Goal: Task Accomplishment & Management: Use online tool/utility

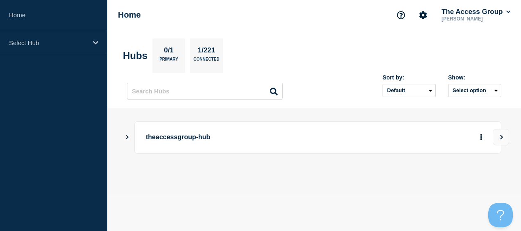
click at [371, 39] on section "Hubs 0/1 Primary 1/221 Connected" at bounding box center [314, 56] width 383 height 34
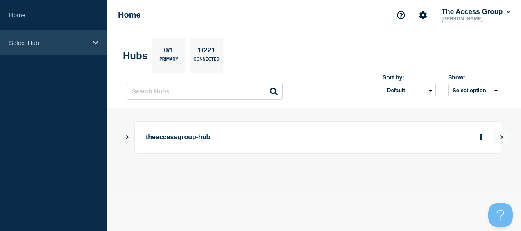
click at [30, 43] on p "Select Hub" at bounding box center [48, 42] width 79 height 7
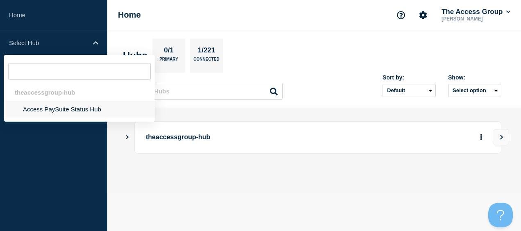
click at [42, 104] on li "Access PaySuite Status Hub" at bounding box center [79, 109] width 151 height 17
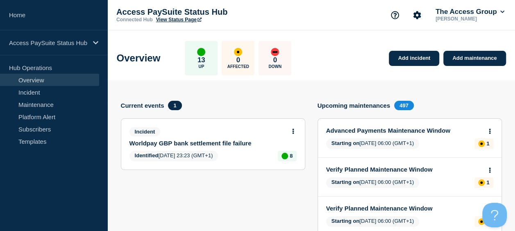
click at [175, 140] on link "Worldpay GBP bank settlement file failure" at bounding box center [208, 143] width 156 height 7
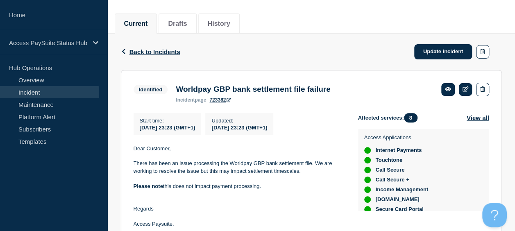
scroll to position [123, 0]
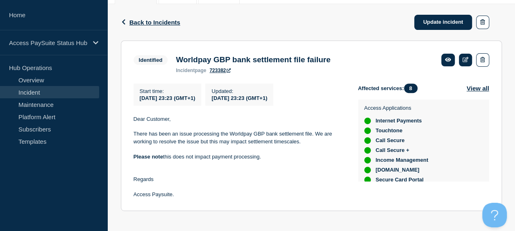
click at [385, 42] on section "Identified Worldpay GBP bank settlement file failure incident page 723382 Start…" at bounding box center [311, 126] width 381 height 171
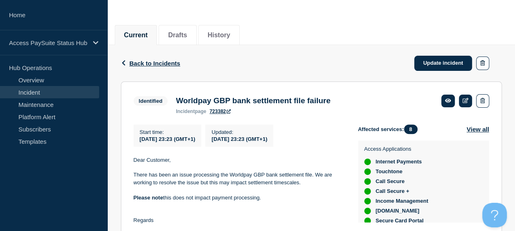
click at [316, 62] on div "Back Back to Incidents Update incident" at bounding box center [311, 63] width 381 height 36
click at [154, 62] on span "Back to Incidents" at bounding box center [155, 63] width 51 height 7
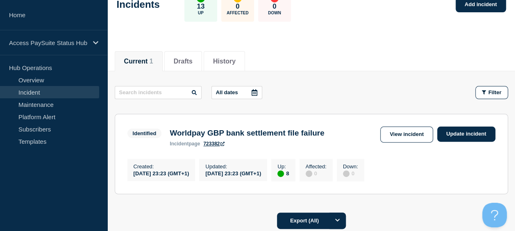
scroll to position [123, 0]
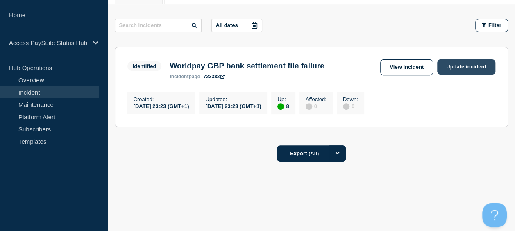
click at [463, 69] on link "Update incident" at bounding box center [466, 66] width 58 height 15
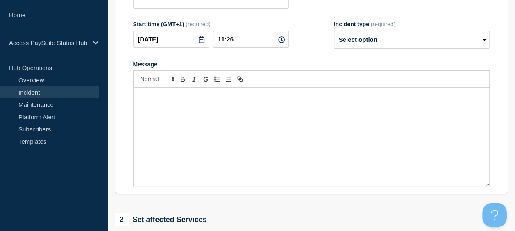
type input "Worldpay GBP bank settlement file failure"
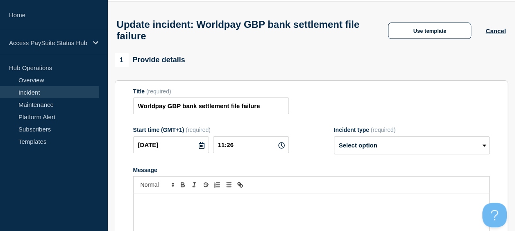
scroll to position [41, 0]
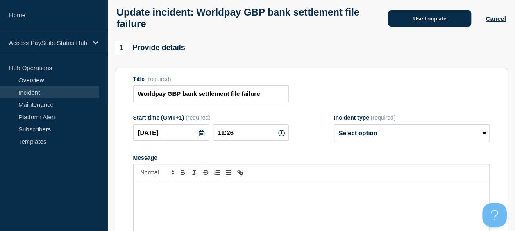
click at [429, 18] on button "Use template" at bounding box center [429, 18] width 83 height 16
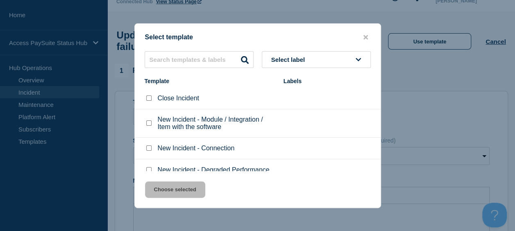
scroll to position [0, 0]
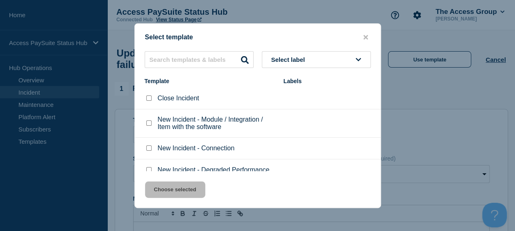
click at [307, 61] on span "Select label" at bounding box center [289, 59] width 37 height 7
click at [230, 76] on div "Select label Template Labels Close Incident New Incident - Module / Integration…" at bounding box center [258, 111] width 246 height 120
click at [148, 100] on input "Close Incident checkbox" at bounding box center [148, 97] width 5 height 5
checkbox input "true"
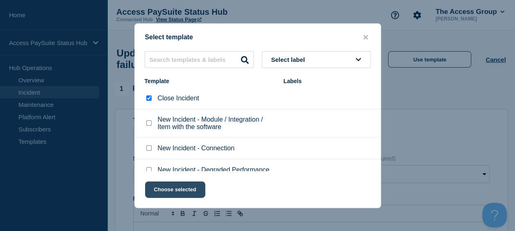
click at [177, 188] on button "Choose selected" at bounding box center [175, 190] width 60 height 16
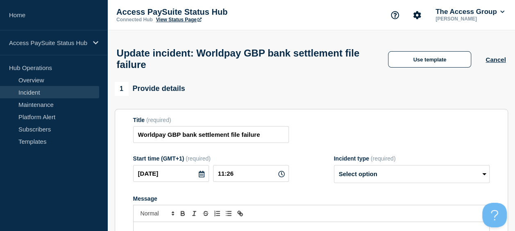
select select "resolved"
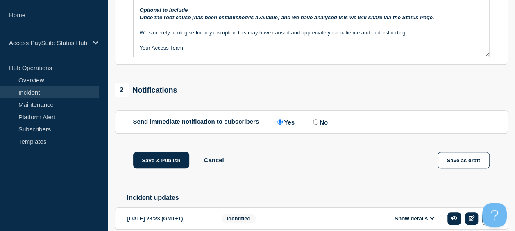
scroll to position [306, 0]
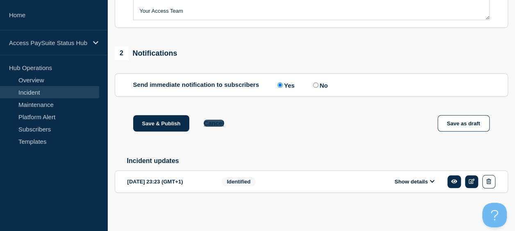
click at [216, 125] on button "Cancel" at bounding box center [214, 123] width 20 height 7
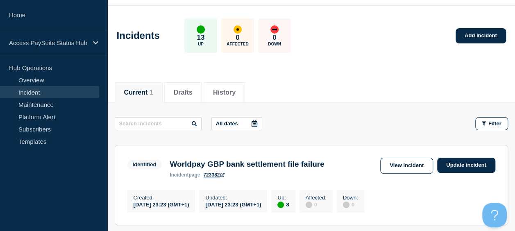
scroll to position [41, 0]
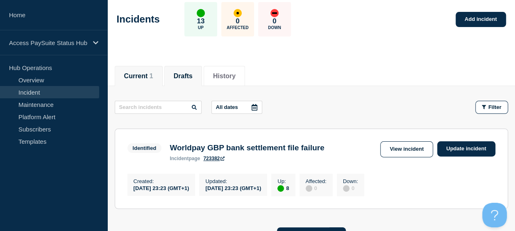
click at [192, 75] on button "Drafts" at bounding box center [183, 76] width 19 height 7
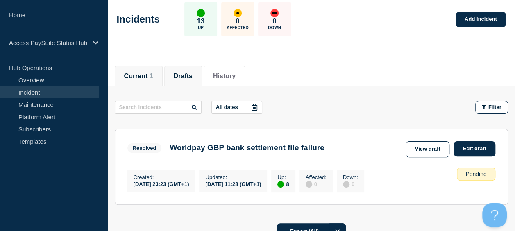
click at [144, 75] on button "Current 1" at bounding box center [138, 76] width 29 height 7
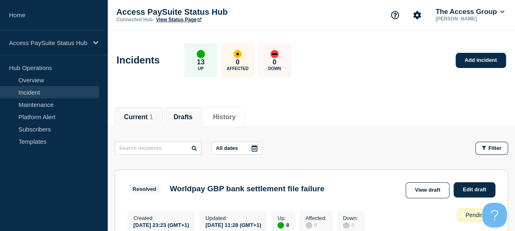
click at [190, 117] on button "Drafts" at bounding box center [183, 117] width 19 height 7
click at [343, 98] on header "Incidents 13 Up 0 Affected 0 Down Add incident" at bounding box center [311, 64] width 408 height 68
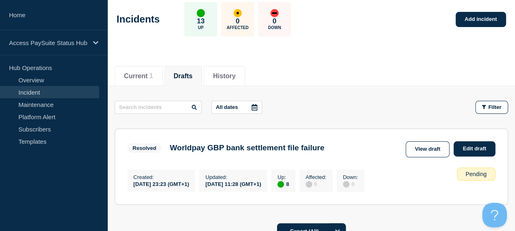
scroll to position [124, 0]
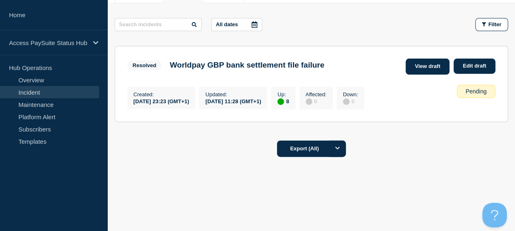
click at [432, 68] on link "View draft" at bounding box center [428, 67] width 44 height 16
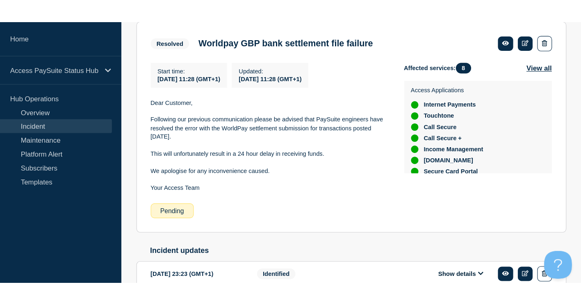
scroll to position [135, 0]
